Goal: Use online tool/utility: Utilize a website feature to perform a specific function

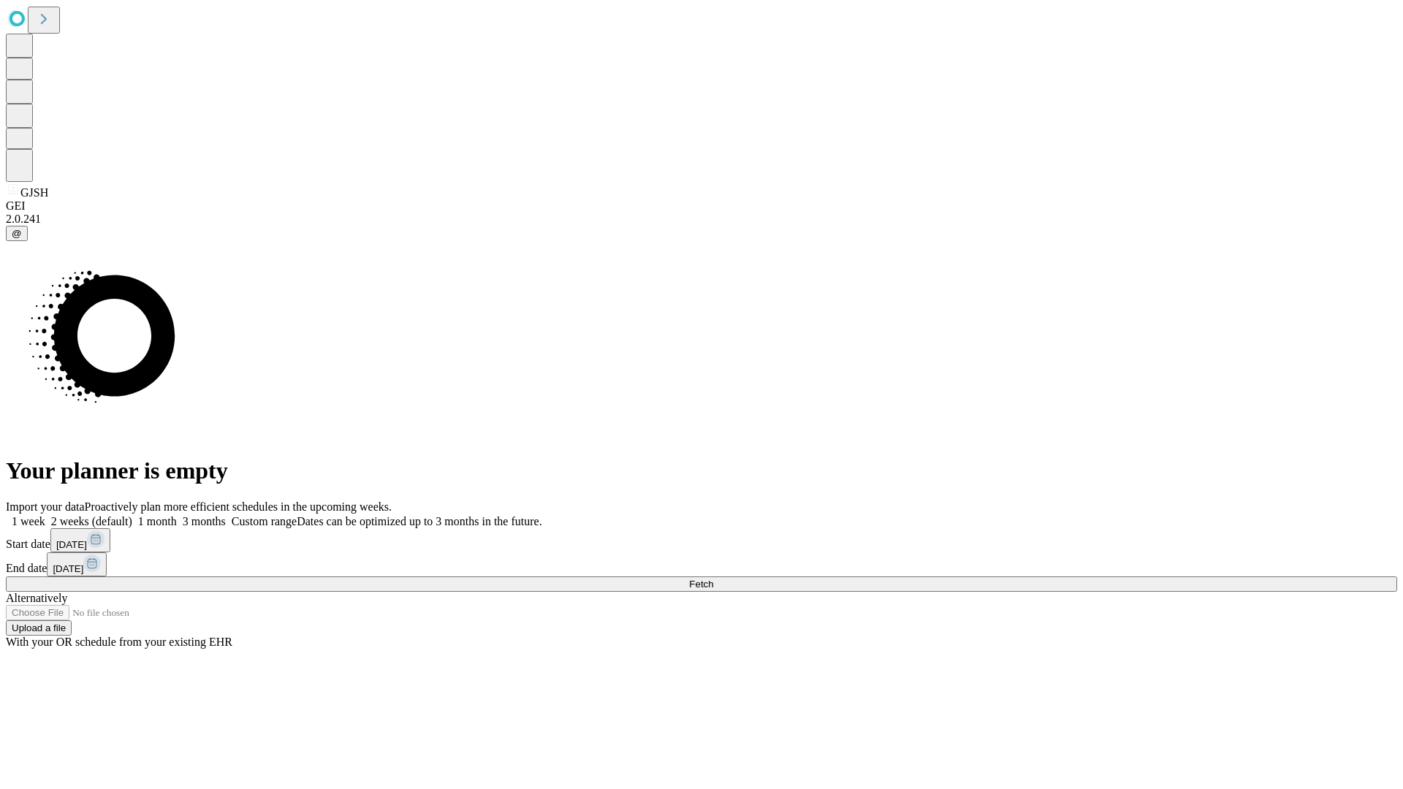
click at [1133, 577] on button "Fetch" at bounding box center [702, 584] width 1392 height 15
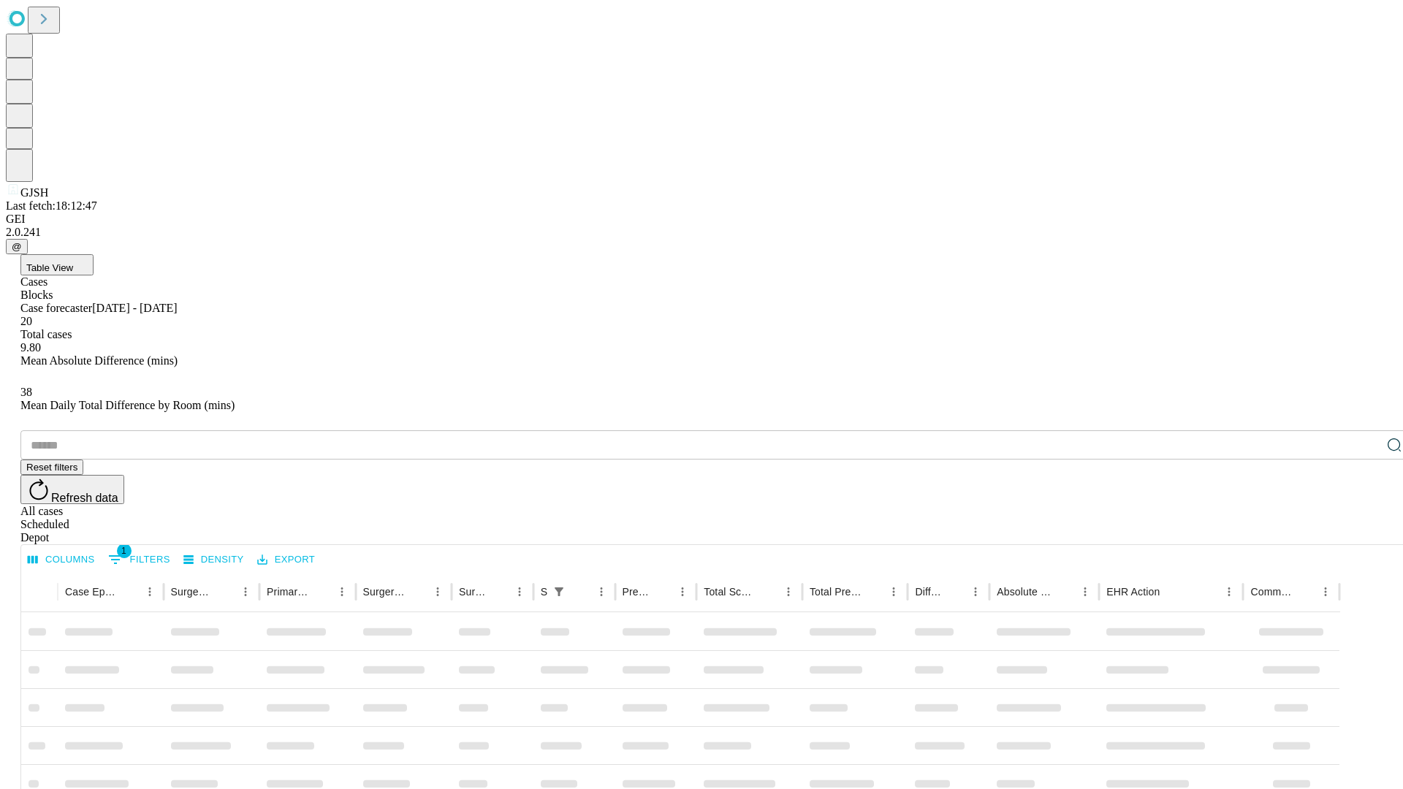
click at [73, 262] on span "Table View" at bounding box center [49, 267] width 47 height 11
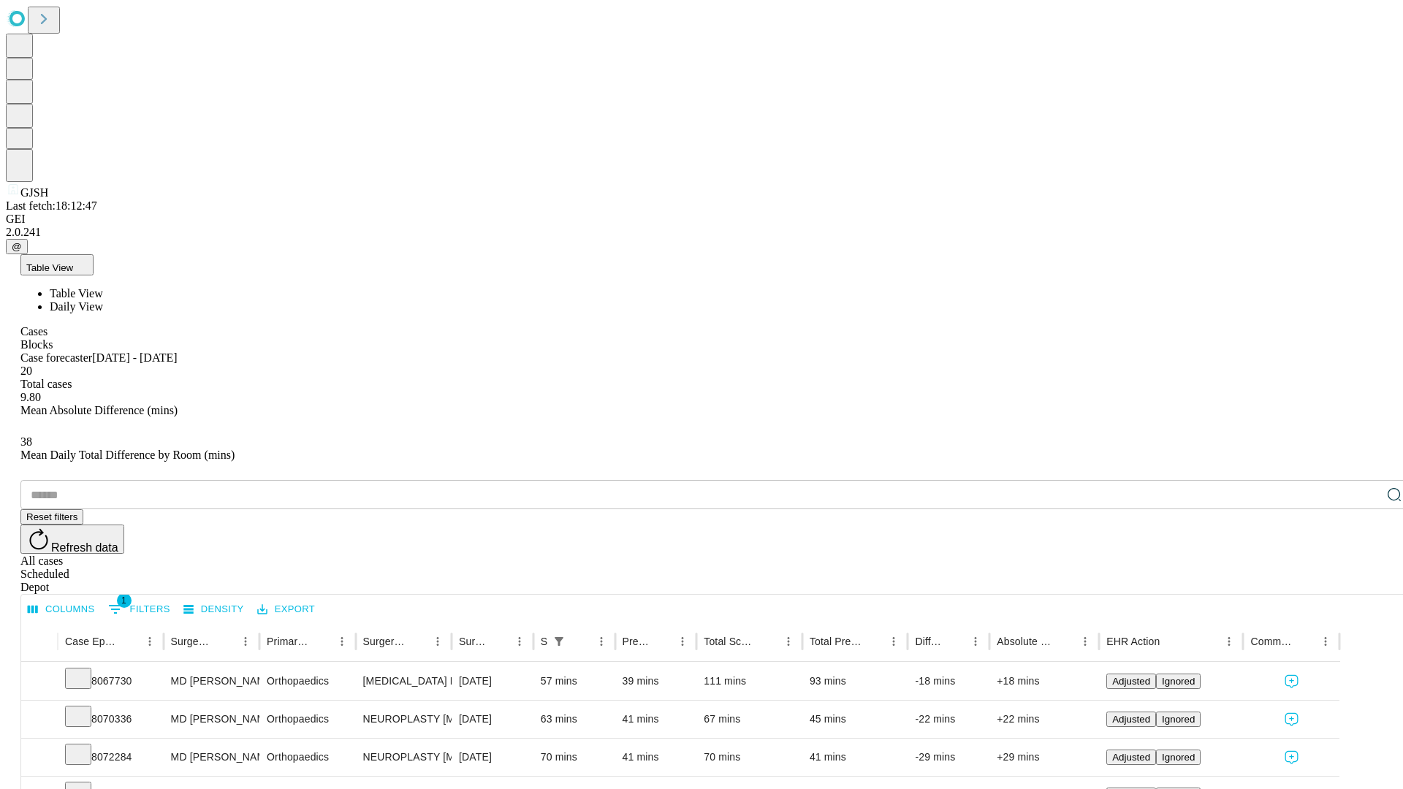
click at [103, 300] on span "Daily View" at bounding box center [76, 306] width 53 height 12
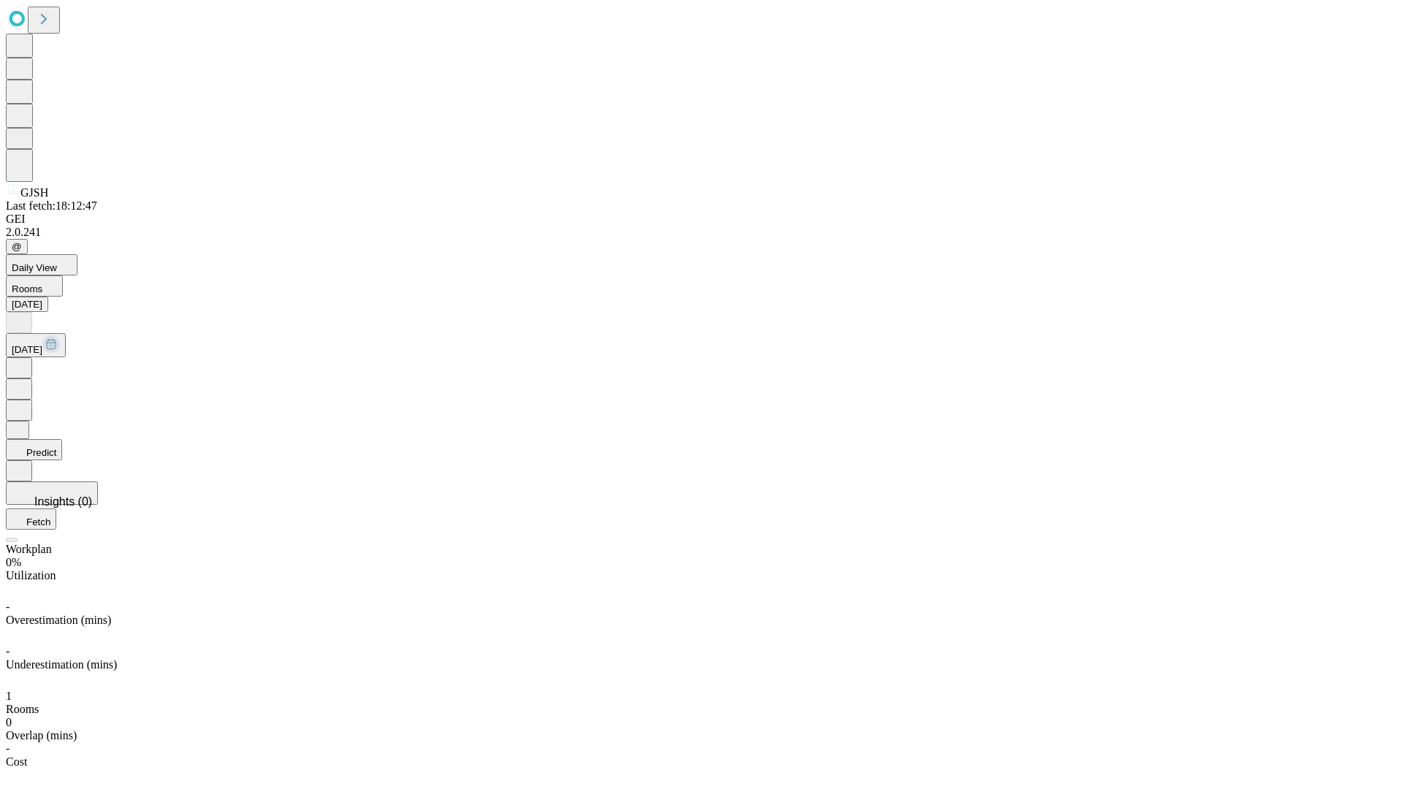
click at [62, 439] on button "Predict" at bounding box center [34, 449] width 56 height 21
